Goal: Check status: Check status

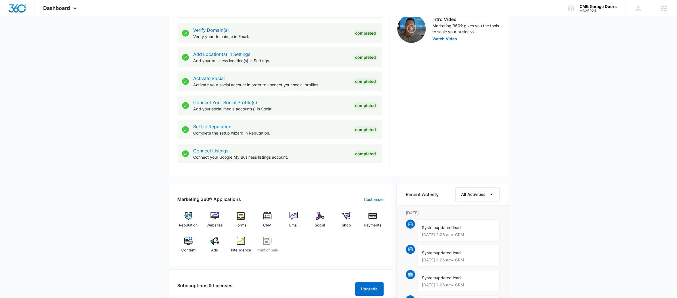
scroll to position [260, 0]
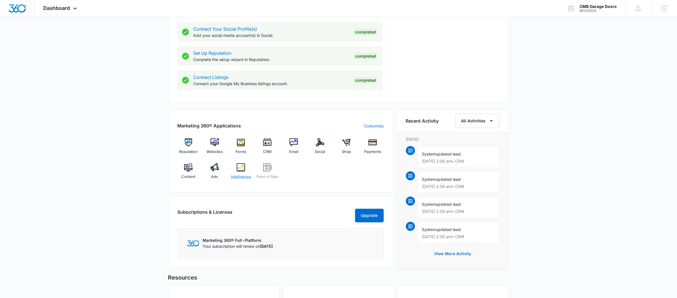
click at [243, 172] on div "Intelligence" at bounding box center [241, 173] width 22 height 20
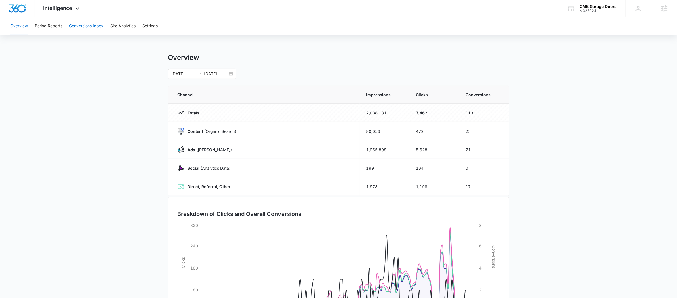
click at [88, 25] on button "Conversions Inbox" at bounding box center [86, 26] width 34 height 18
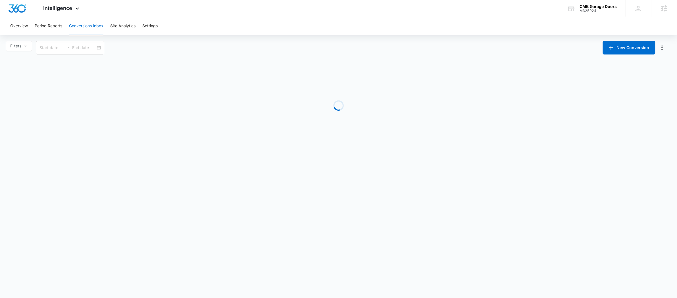
type input "[DATE]"
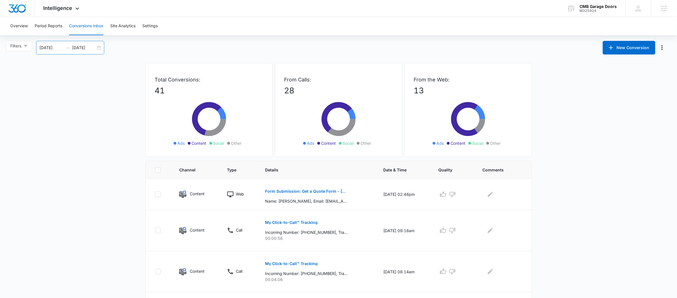
click at [66, 52] on div "[DATE] [DATE]" at bounding box center [70, 48] width 68 height 14
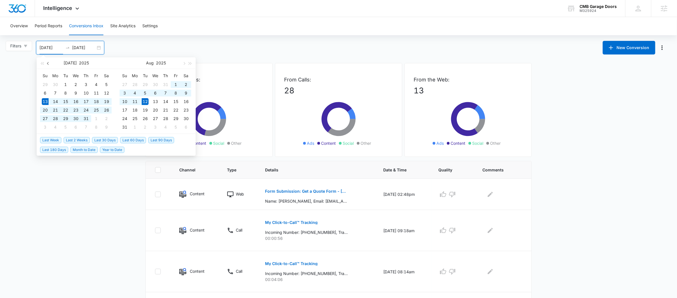
click at [49, 62] on button "button" at bounding box center [48, 62] width 6 height 11
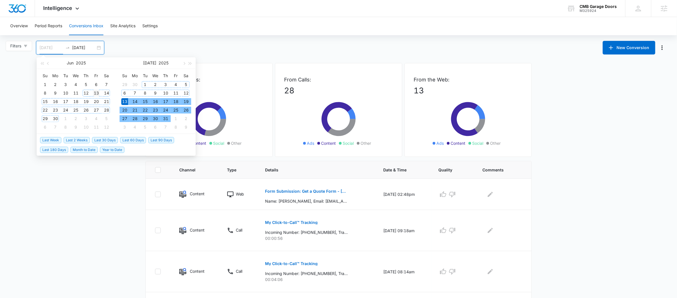
type input "[DATE]"
click at [97, 91] on div "13" at bounding box center [96, 93] width 7 height 7
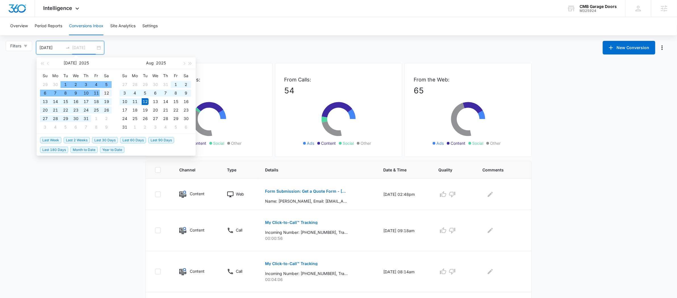
type input "[DATE]"
click at [104, 93] on div "12" at bounding box center [106, 93] width 7 height 7
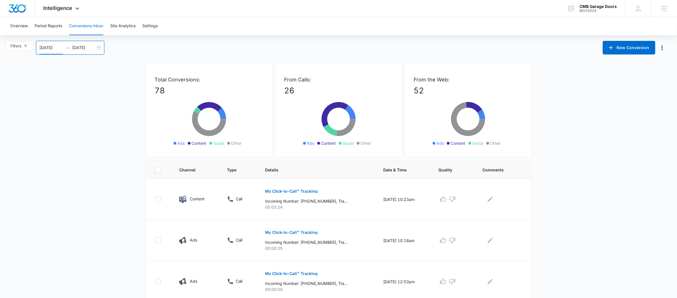
click at [63, 50] on input "[DATE]" at bounding box center [51, 48] width 24 height 6
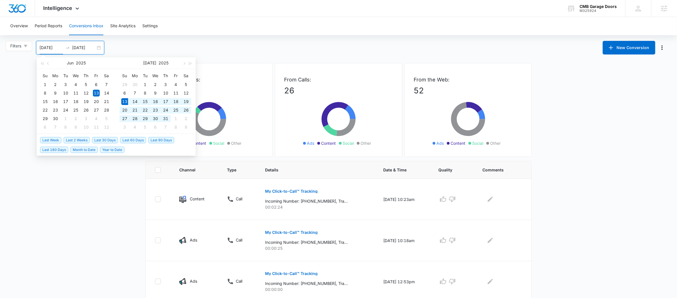
click at [102, 138] on span "Last 30 Days" at bounding box center [105, 140] width 26 height 6
type input "[DATE]"
